Goal: Information Seeking & Learning: Find specific fact

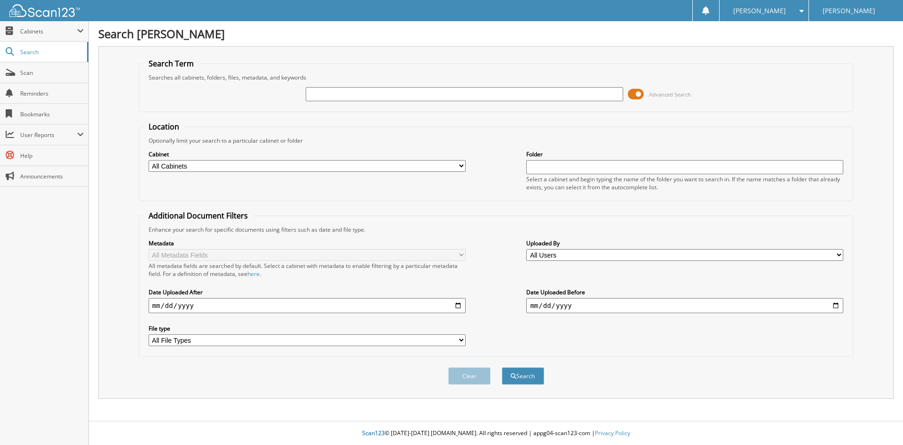
click at [320, 91] on input "text" at bounding box center [464, 94] width 317 height 14
type input "273566"
click at [502, 367] on button "Search" at bounding box center [523, 375] width 42 height 17
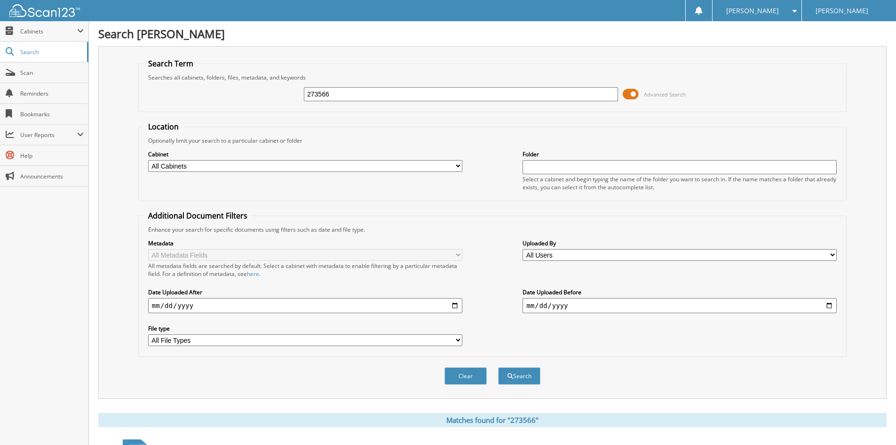
scroll to position [200, 0]
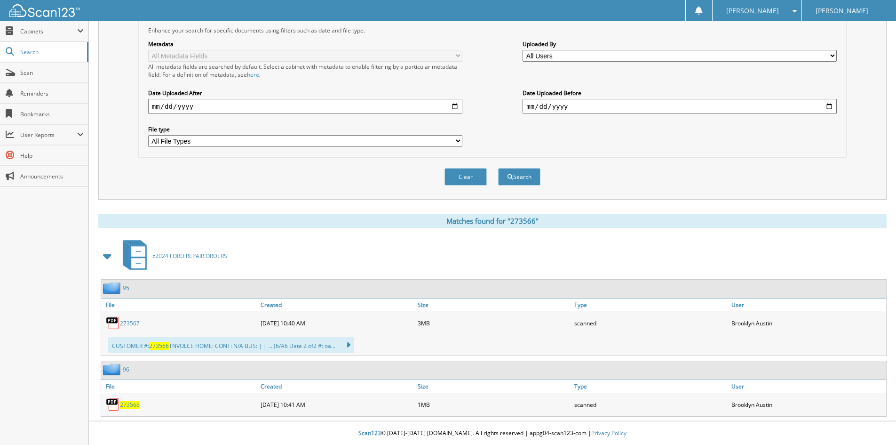
click at [130, 323] on link "273567" at bounding box center [130, 323] width 20 height 8
